Goal: Task Accomplishment & Management: Manage account settings

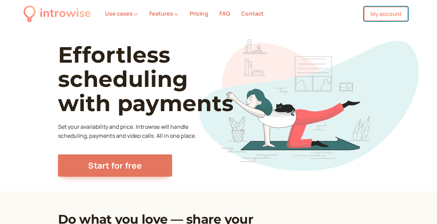
click at [390, 15] on link "My account" at bounding box center [386, 14] width 44 height 15
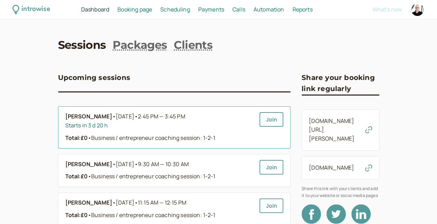
click at [138, 119] on span "2:45 PM — 3:45 PM" at bounding box center [161, 116] width 47 height 8
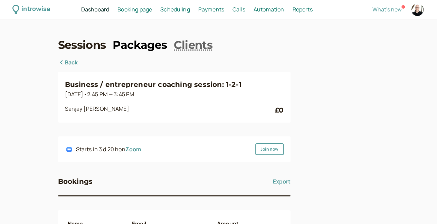
click at [126, 50] on link "Packages" at bounding box center [140, 45] width 54 height 16
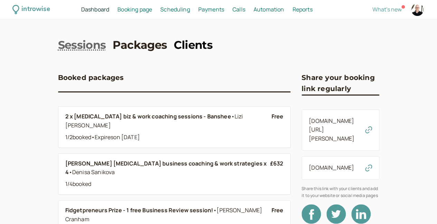
click at [174, 50] on link "Clients" at bounding box center [193, 45] width 39 height 16
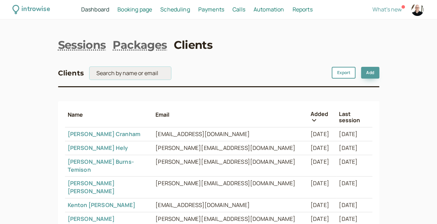
click at [91, 76] on input "search" at bounding box center [130, 73] width 82 height 13
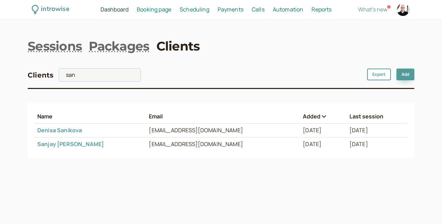
type input "san"
click at [56, 145] on link "[PERSON_NAME]" at bounding box center [70, 144] width 67 height 8
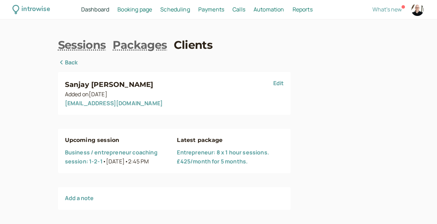
click at [193, 157] on link "Entrepreneur: 8 x 1 hour sessions. £425/month for 5 months." at bounding box center [223, 156] width 92 height 17
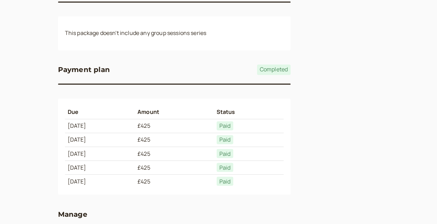
scroll to position [542, 0]
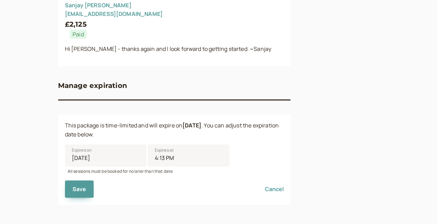
scroll to position [91, 0]
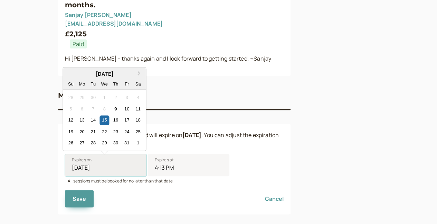
click at [65, 159] on input "[DATE]" at bounding box center [106, 165] width 82 height 22
click at [139, 69] on span "Next Month" at bounding box center [139, 73] width 0 height 8
click at [133, 79] on div "Sa" at bounding box center [137, 83] width 9 height 9
click at [105, 154] on input "[DATE]" at bounding box center [106, 165] width 82 height 22
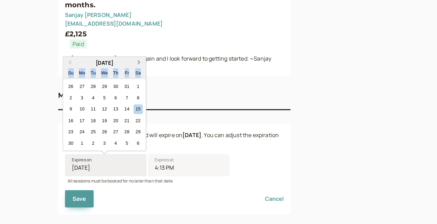
click at [133, 68] on div "Sa" at bounding box center [137, 72] width 9 height 9
click at [105, 154] on input "[DATE]" at bounding box center [106, 165] width 82 height 22
click at [133, 68] on div "Sa" at bounding box center [137, 72] width 9 height 9
click at [105, 154] on input "[DATE]" at bounding box center [106, 165] width 82 height 22
click at [139, 58] on span "Next Month" at bounding box center [139, 62] width 0 height 8
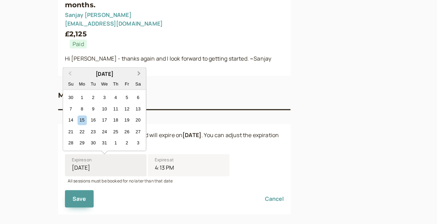
click at [134, 68] on button "Next Month" at bounding box center [139, 73] width 11 height 11
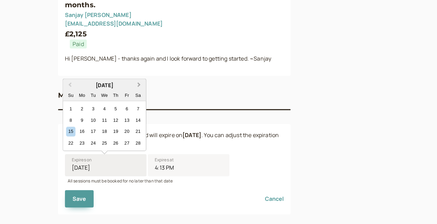
click at [139, 81] on span "Next Month" at bounding box center [139, 85] width 0 height 8
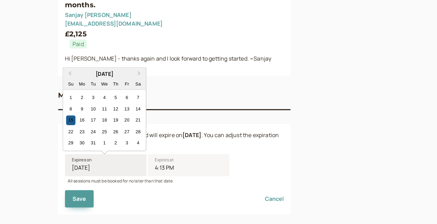
click at [66, 115] on div "15" at bounding box center [70, 119] width 9 height 9
click at [65, 154] on input "[DATE]" at bounding box center [106, 165] width 82 height 22
type input "[DATE]"
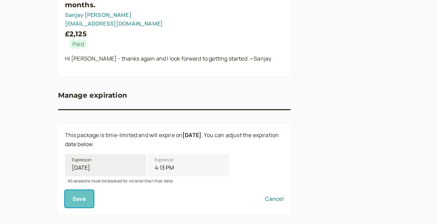
click at [65, 190] on button "Save" at bounding box center [79, 198] width 29 height 17
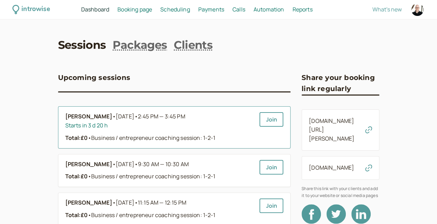
click at [184, 126] on div "Starts in 3 d 20 h" at bounding box center [159, 125] width 189 height 9
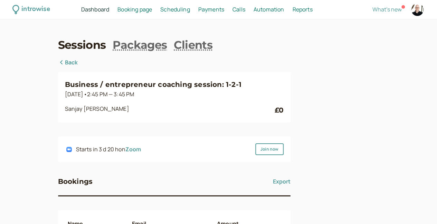
scroll to position [124, 0]
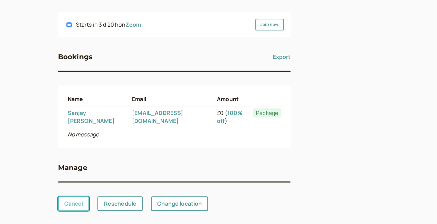
click at [58, 196] on link "Cancel" at bounding box center [73, 203] width 31 height 15
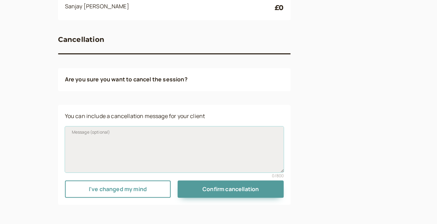
click at [130, 143] on textarea "Message (optional)" at bounding box center [174, 149] width 219 height 46
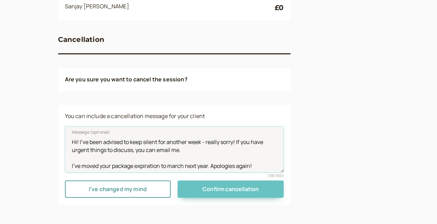
type textarea "Hi! I've been advised to keep silent for another week - really sorry! If you ha…"
click at [202, 187] on span "Confirm cancellation" at bounding box center [230, 189] width 56 height 8
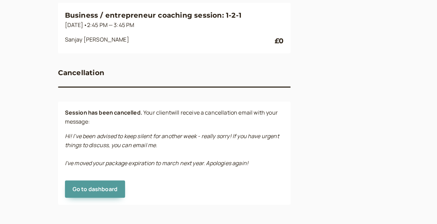
scroll to position [71, 0]
